Goal: Transaction & Acquisition: Purchase product/service

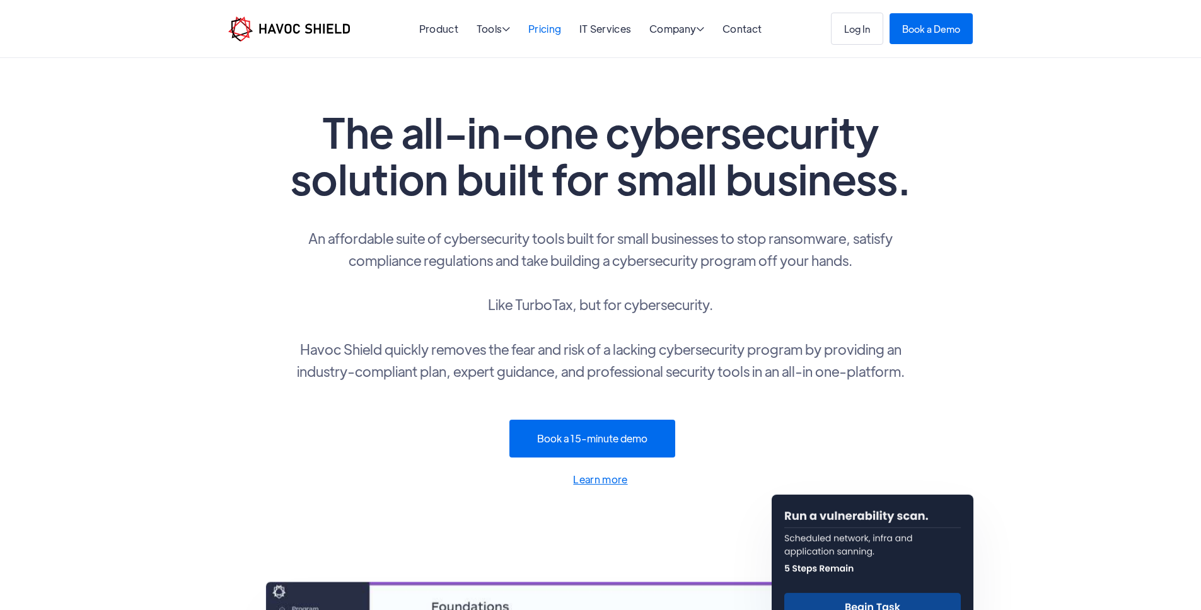
click at [538, 28] on link "Pricing" at bounding box center [544, 28] width 33 height 13
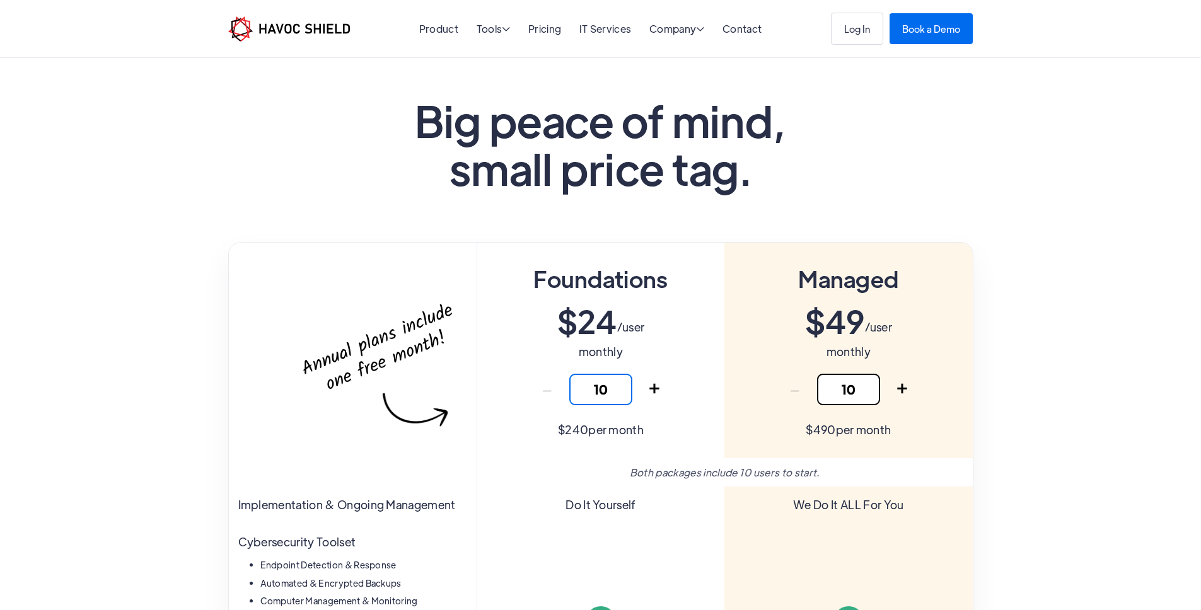
drag, startPoint x: 613, startPoint y: 389, endPoint x: 548, endPoint y: 384, distance: 65.2
click at [569, 384] on input "10" at bounding box center [600, 390] width 63 height 32
type input "10"
